Goal: Find specific page/section: Find specific page/section

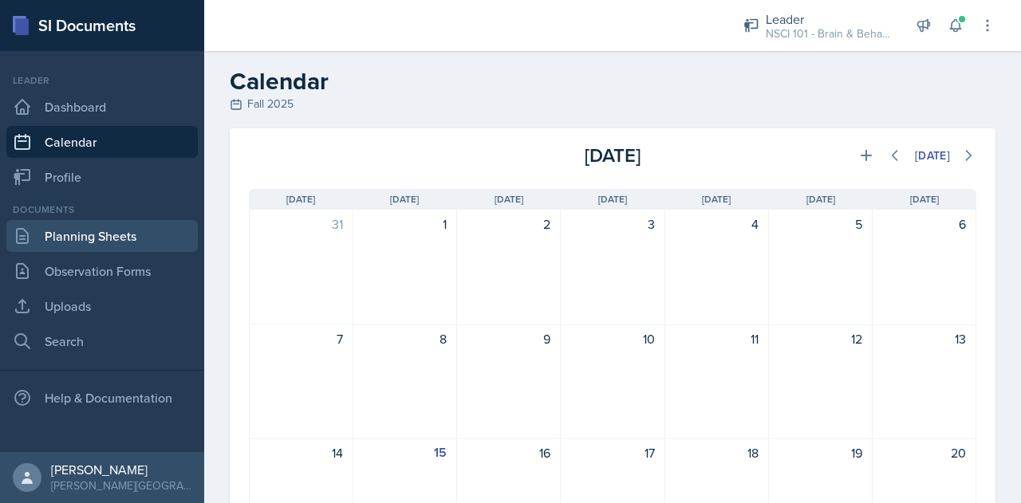
click at [105, 223] on link "Planning Sheets" at bounding box center [101, 236] width 191 height 32
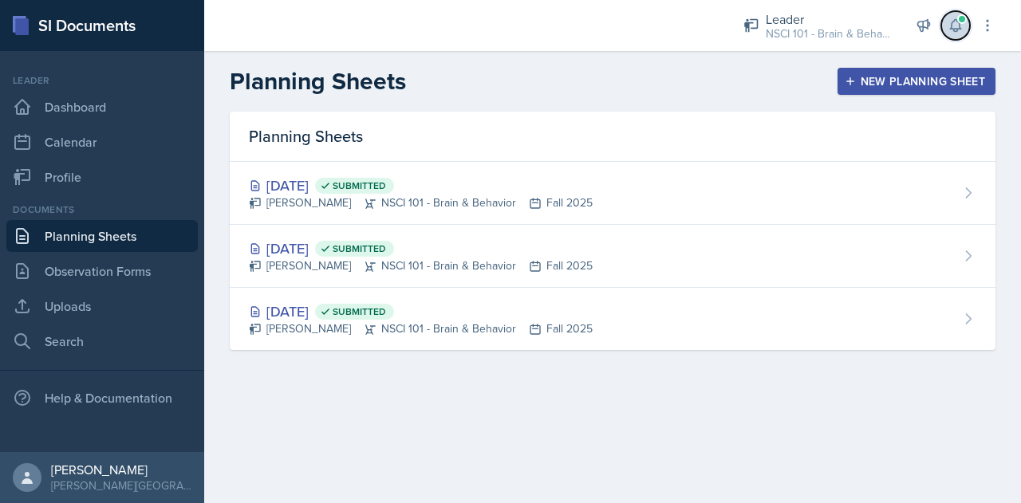
click at [956, 28] on icon at bounding box center [955, 26] width 10 height 12
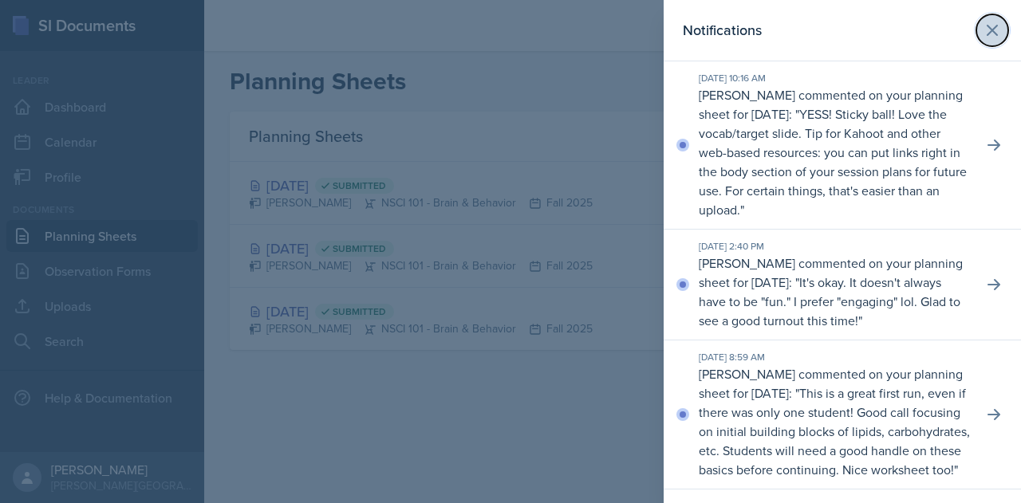
click at [983, 32] on icon at bounding box center [992, 30] width 19 height 19
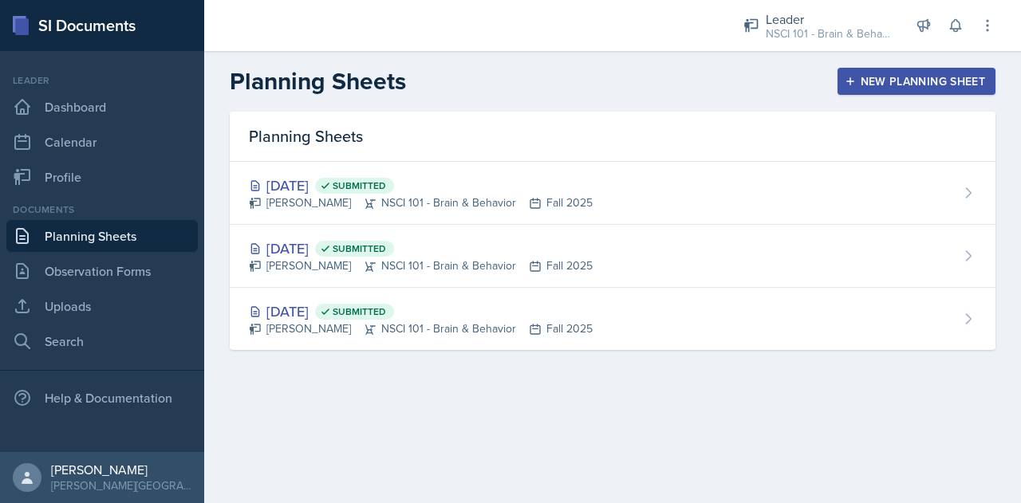
drag, startPoint x: 388, startPoint y: 6, endPoint x: 402, endPoint y: -97, distance: 103.1
click at [402, 0] on html "SI Documents Leader Dashboard Calendar Profile Documents Planning Sheets Observ…" at bounding box center [510, 251] width 1021 height 503
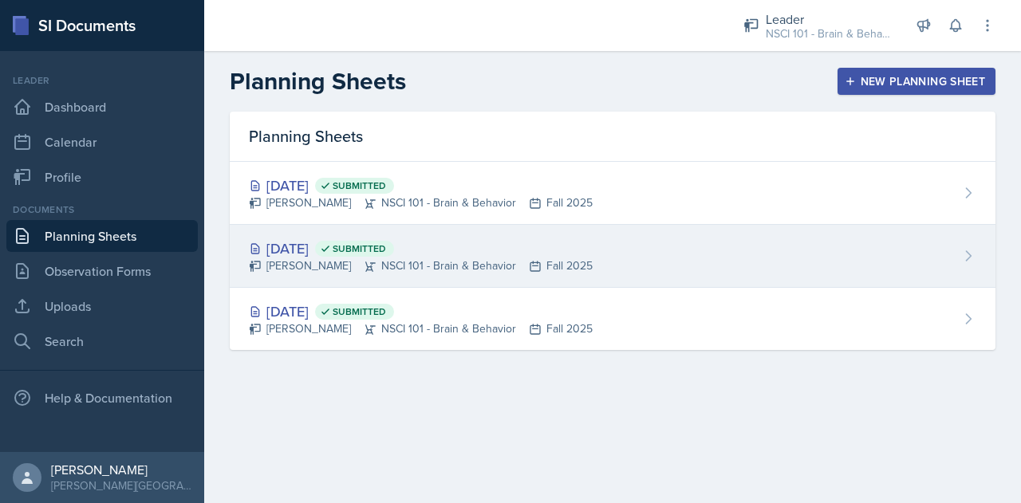
click at [925, 262] on div "[DATE] Submitted [PERSON_NAME] NSCI 101 - Brain & Behavior Fall 2025" at bounding box center [613, 256] width 766 height 63
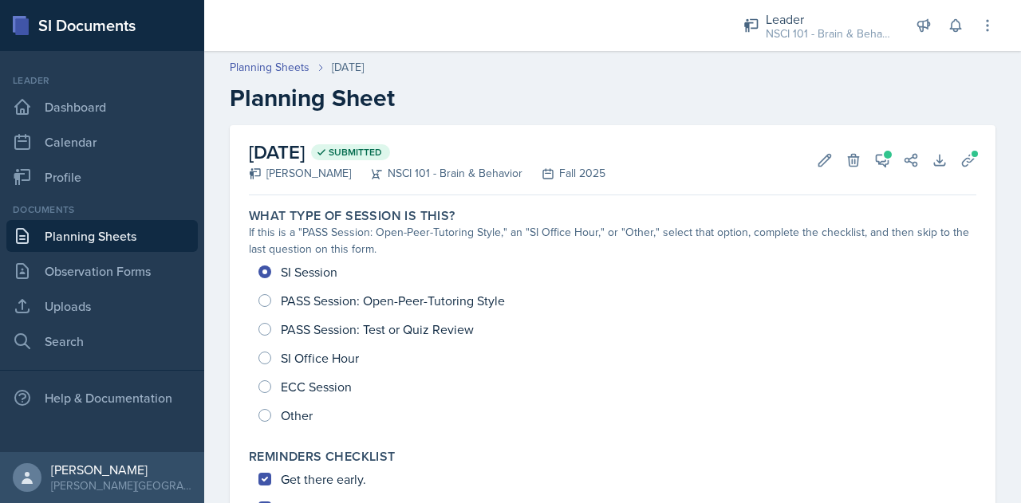
click at [710, 91] on h2 "Planning Sheet" at bounding box center [613, 98] width 766 height 29
